Goal: Task Accomplishment & Management: Manage account settings

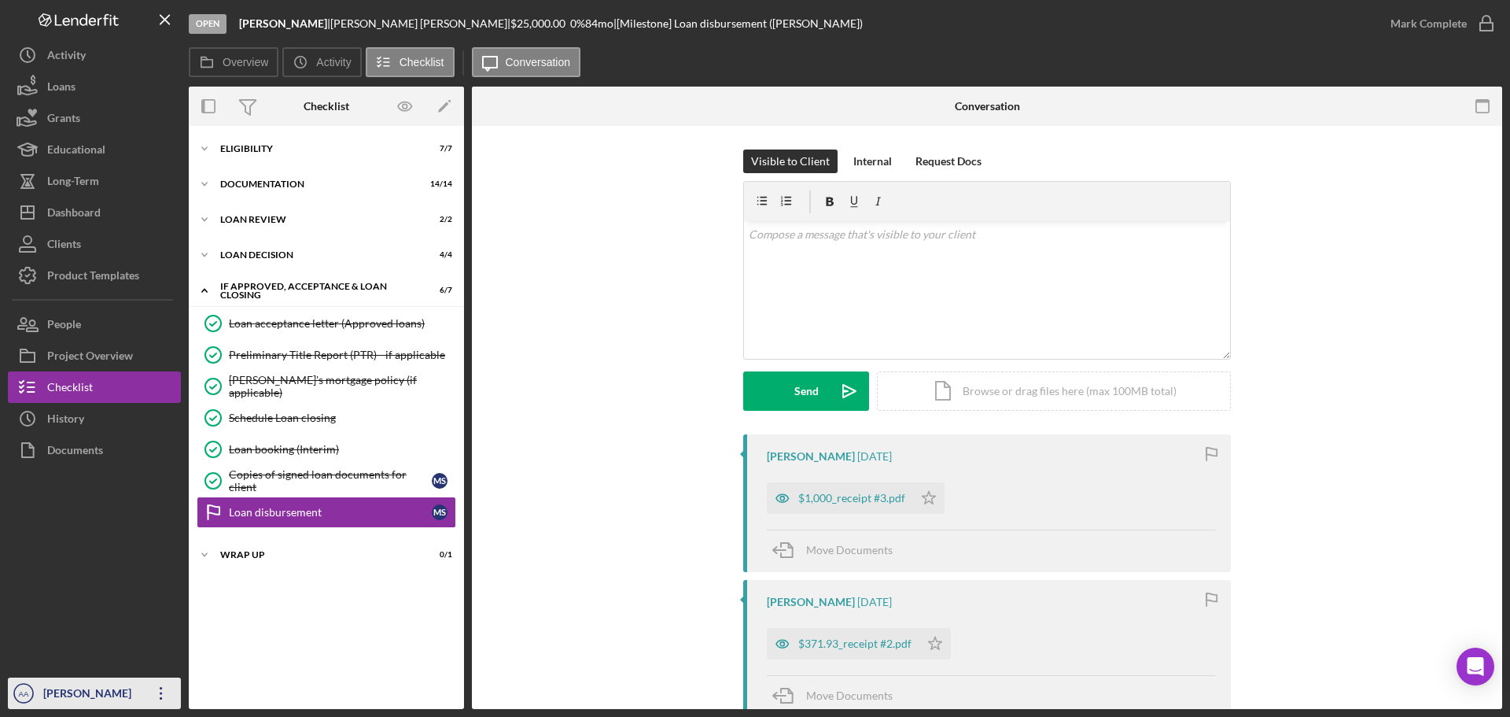
click at [27, 683] on circle "button" at bounding box center [23, 692] width 19 height 19
click at [51, 687] on div "[PERSON_NAME]" at bounding box center [90, 694] width 102 height 35
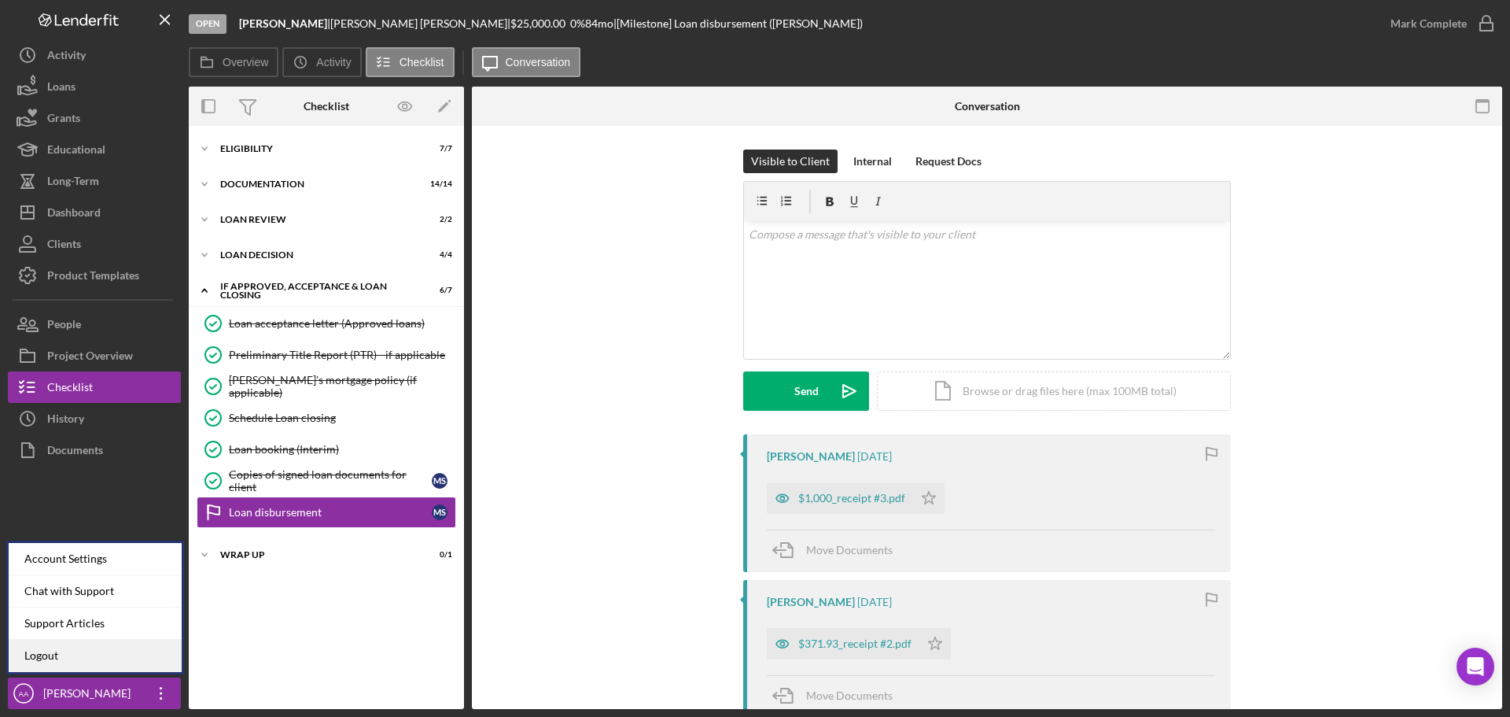
click at [75, 657] on link "Logout" at bounding box center [95, 655] width 173 height 32
